Goal: Task Accomplishment & Management: Manage account settings

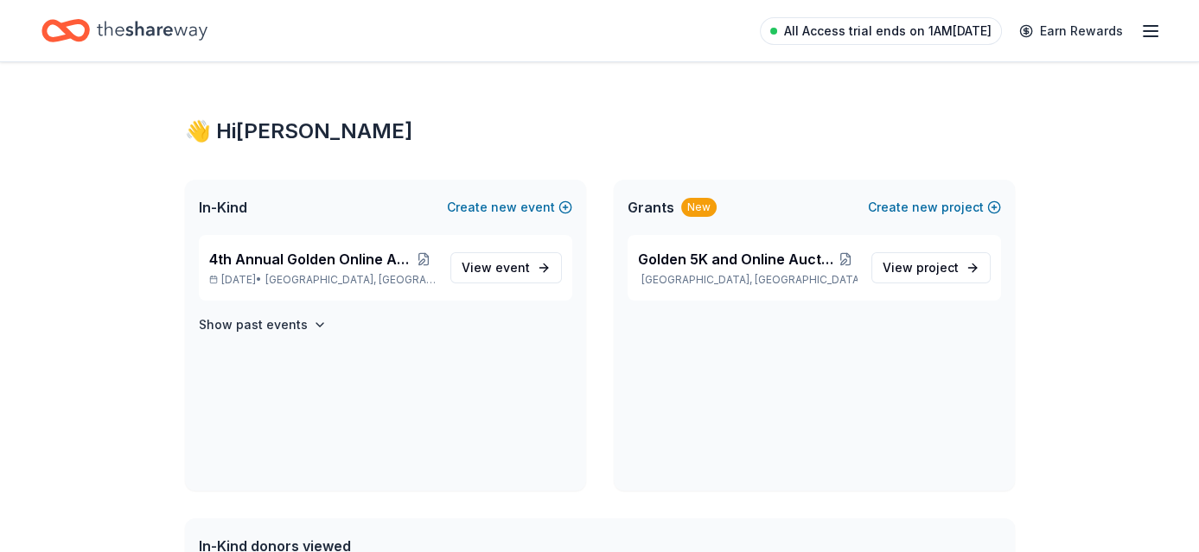
click at [890, 35] on span "All Access trial ends on 1AM[DATE]" at bounding box center [887, 31] width 207 height 21
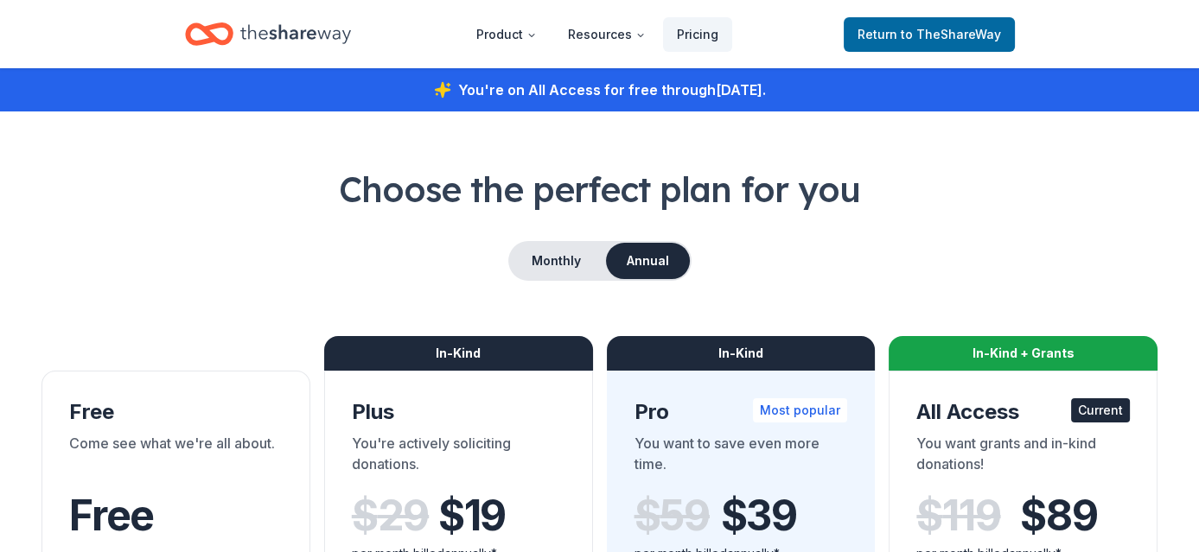
click at [254, 20] on icon "Home" at bounding box center [295, 33] width 111 height 35
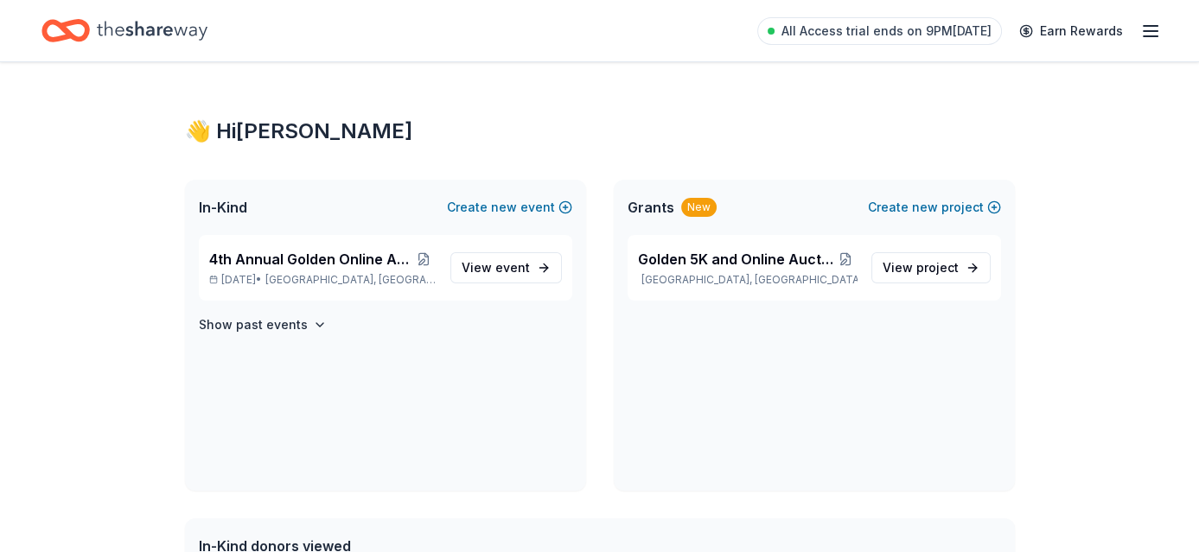
click at [1157, 37] on icon "button" at bounding box center [1150, 31] width 21 height 21
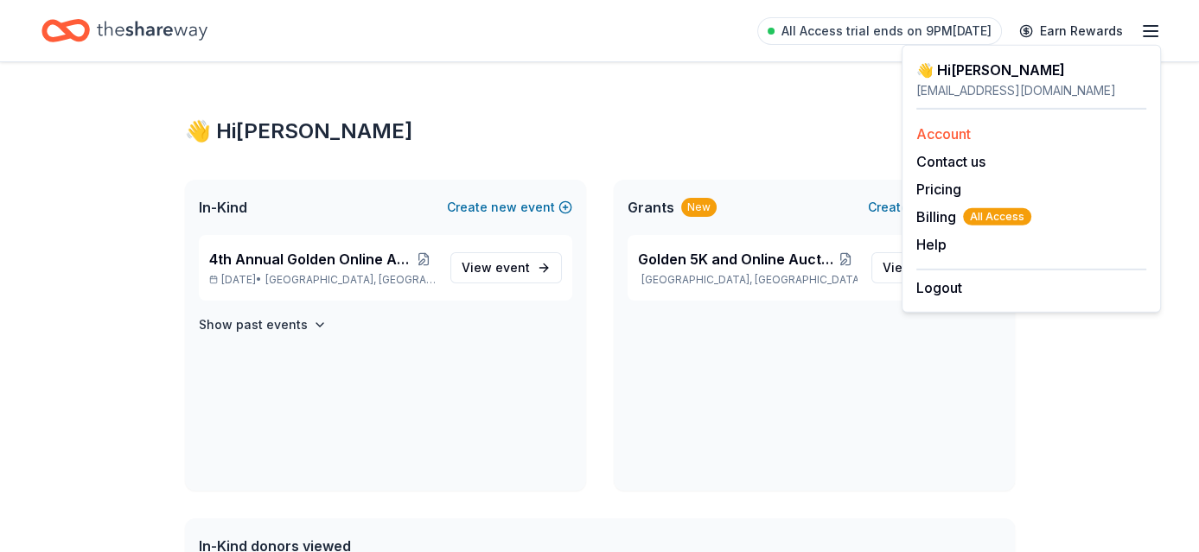
click at [951, 127] on link "Account" at bounding box center [943, 133] width 54 height 17
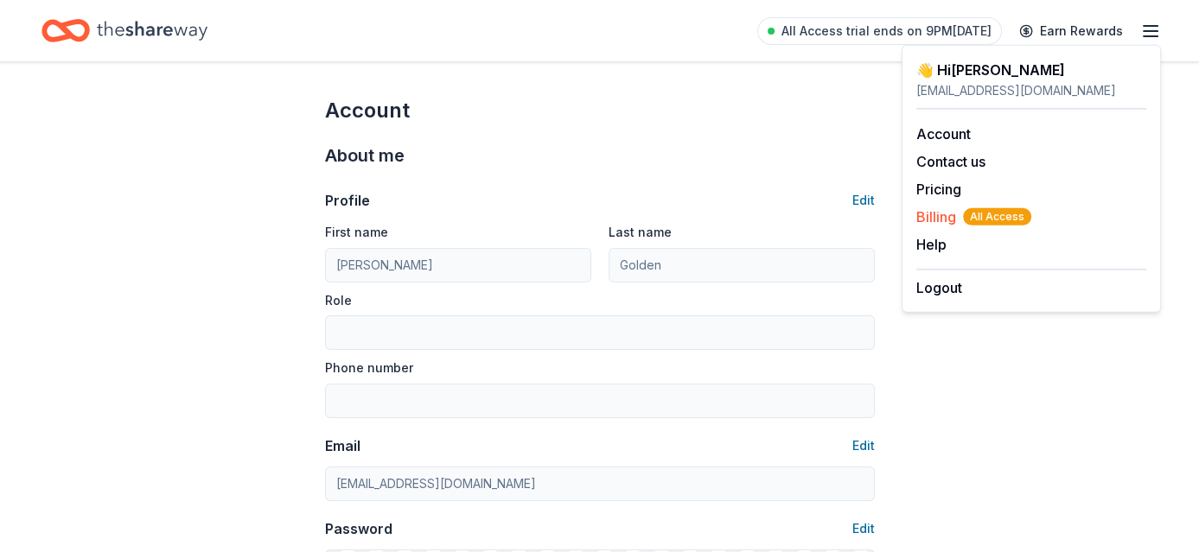
click at [983, 213] on span "All Access" at bounding box center [997, 216] width 68 height 17
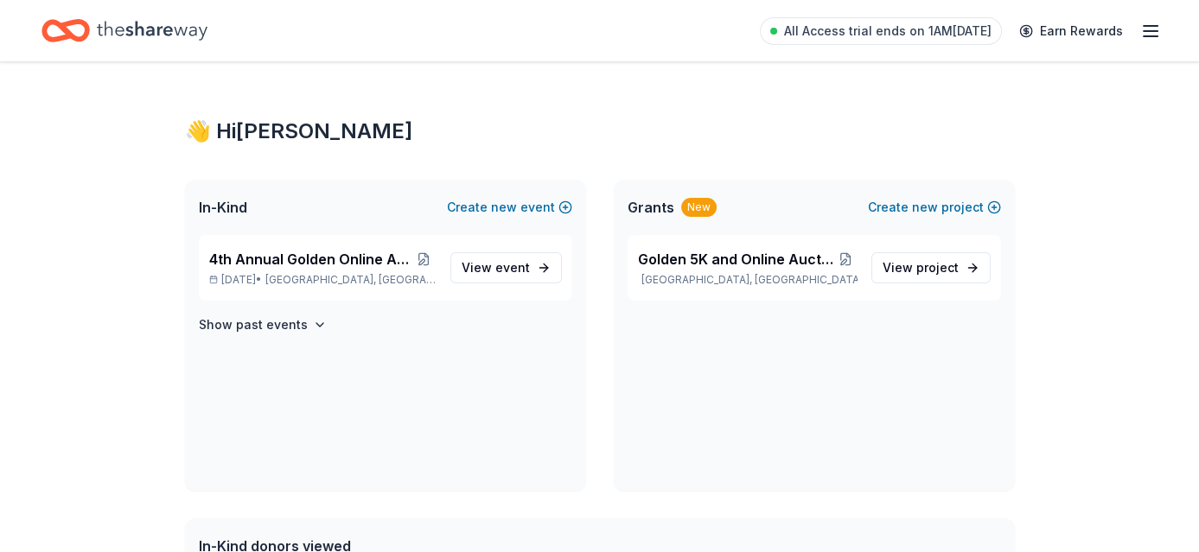
click at [1146, 37] on icon "button" at bounding box center [1150, 31] width 21 height 21
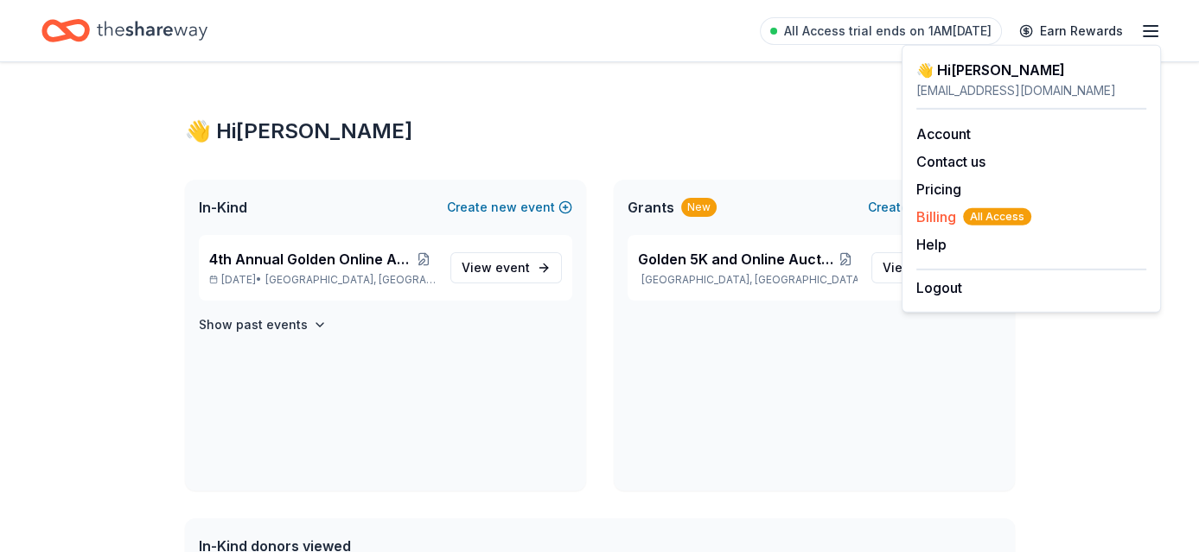
click at [983, 218] on span "All Access" at bounding box center [997, 216] width 68 height 17
